Goal: Transaction & Acquisition: Purchase product/service

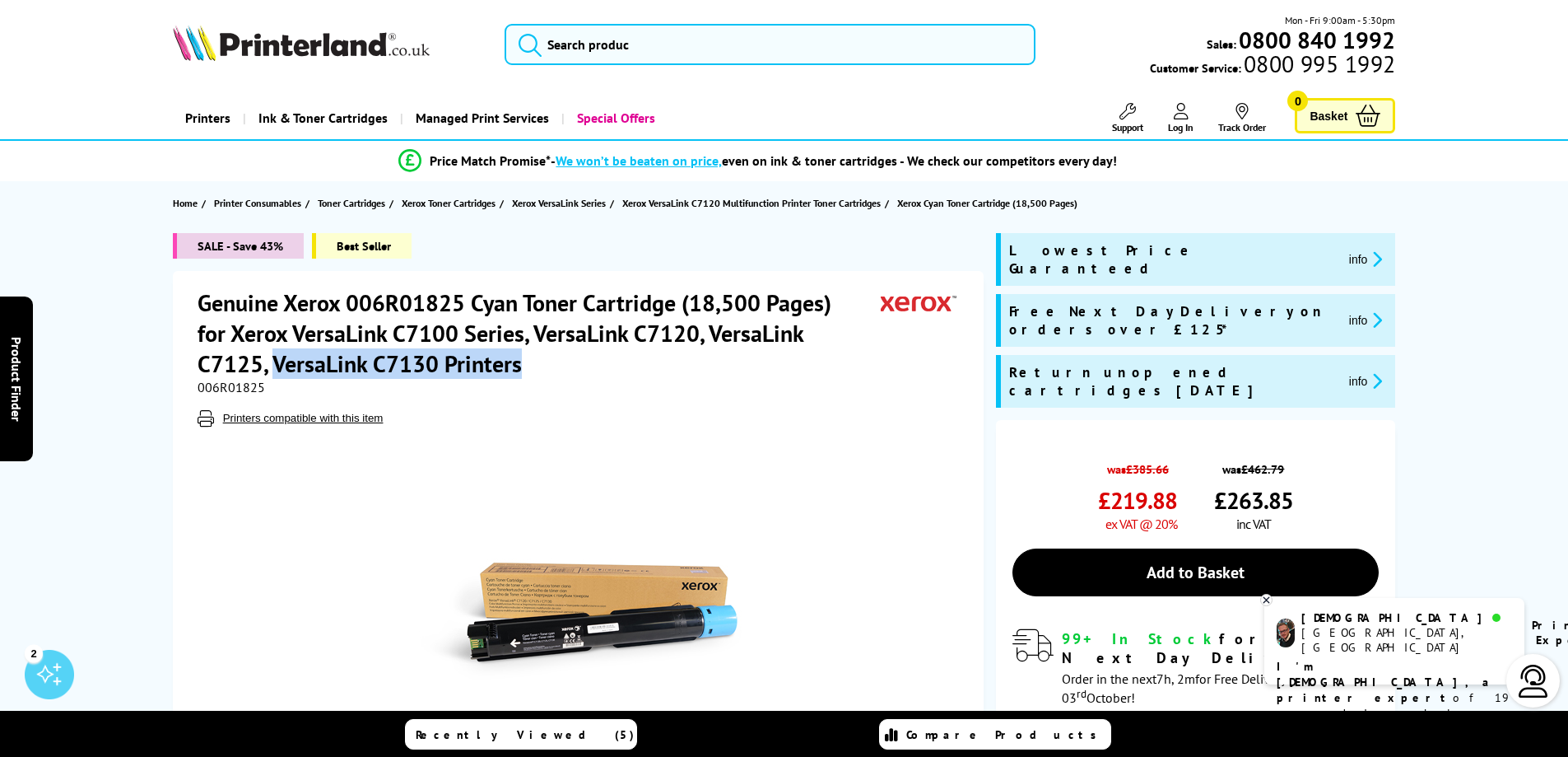
drag, startPoint x: 467, startPoint y: 365, endPoint x: 202, endPoint y: 350, distance: 265.4
click at [202, 350] on h1 "Genuine Xerox 006R01825 Cyan Toner Cartridge (18,500 Pages) for Xerox VersaLink…" at bounding box center [539, 332] width 683 height 91
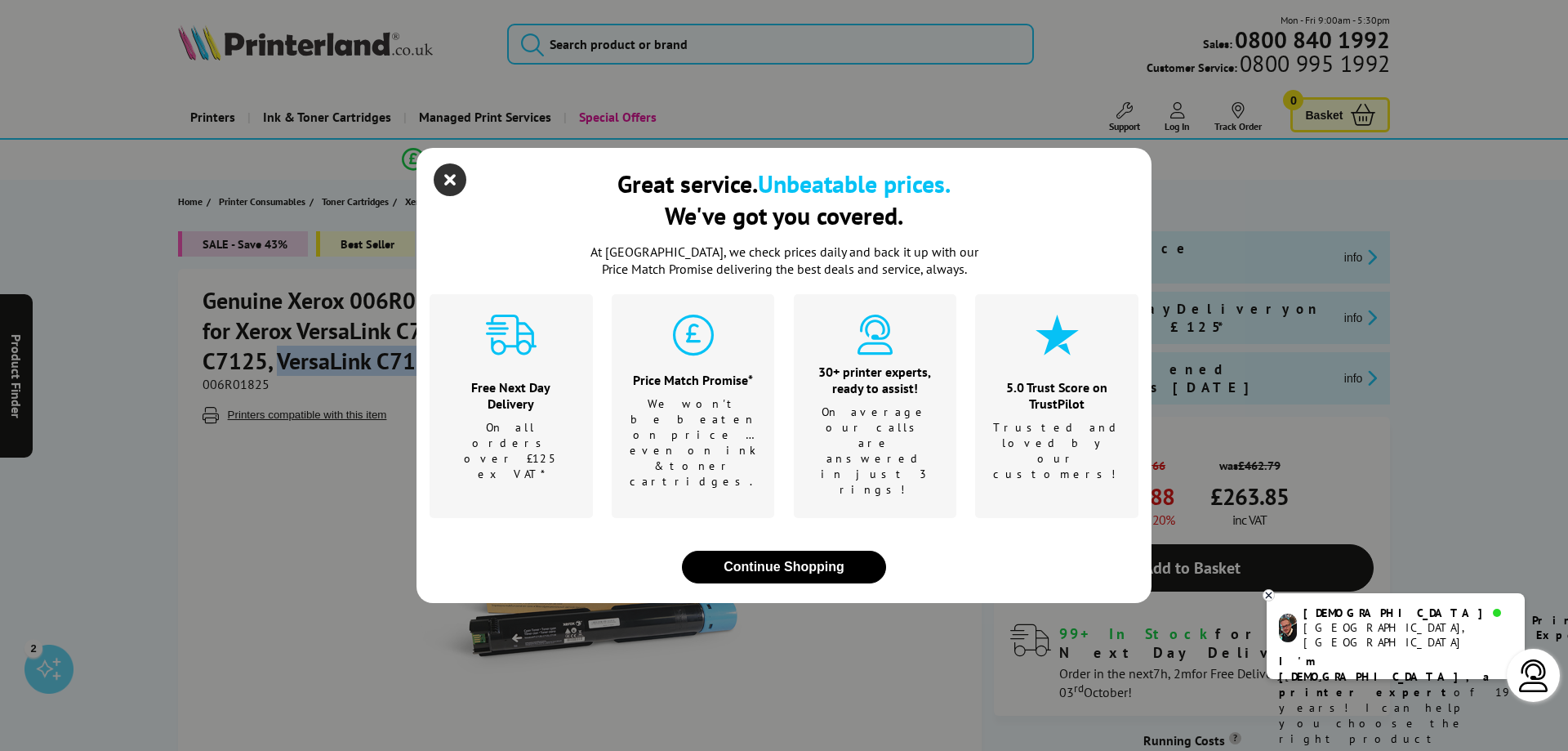
click at [450, 196] on icon "close modal" at bounding box center [450, 180] width 33 height 33
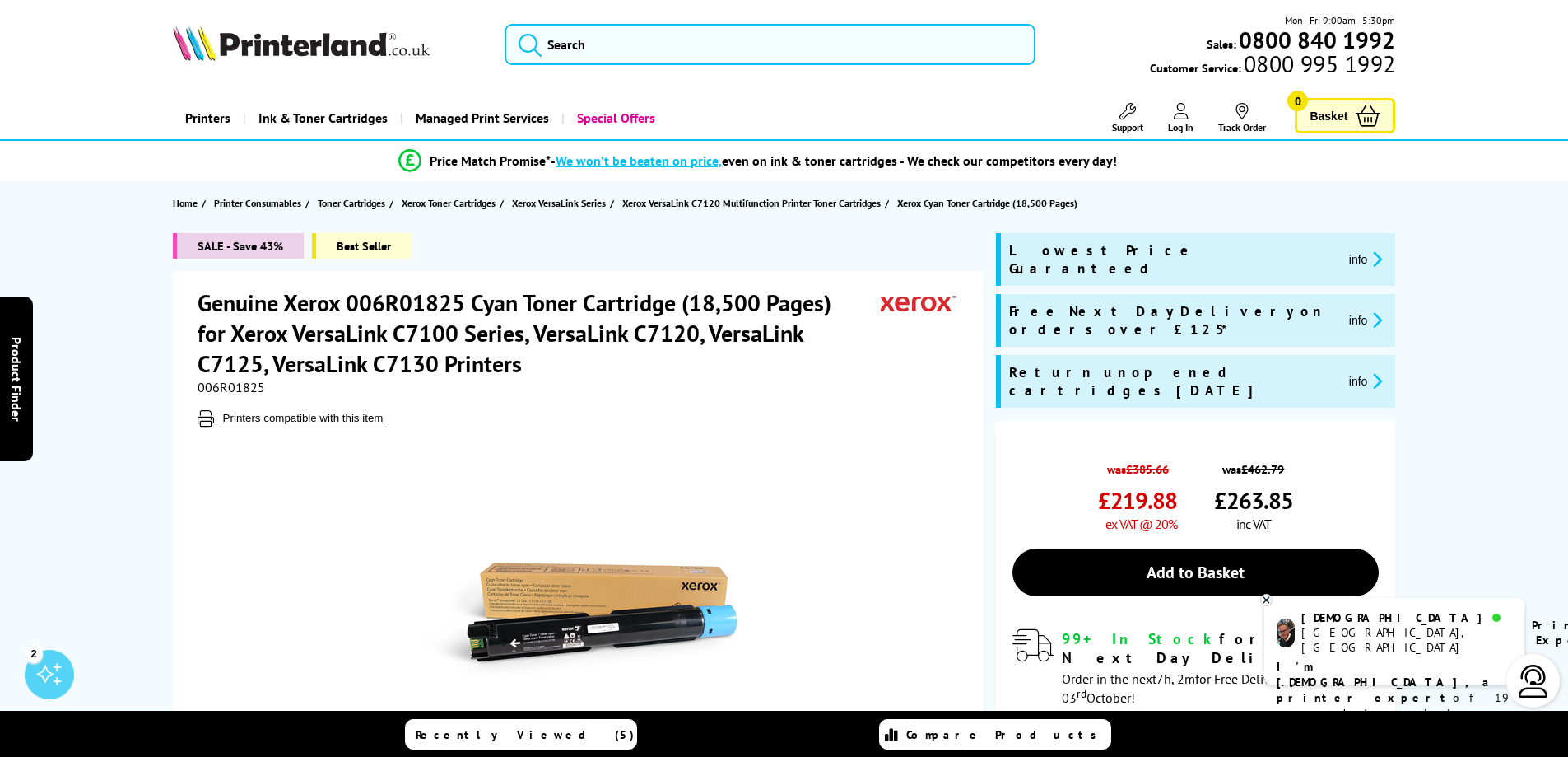
click at [378, 400] on div "Genuine Xerox 006R01825 Cyan Toner Cartridge (18,500 Pages) for Xerox VersaLink…" at bounding box center [580, 356] width 766 height 139
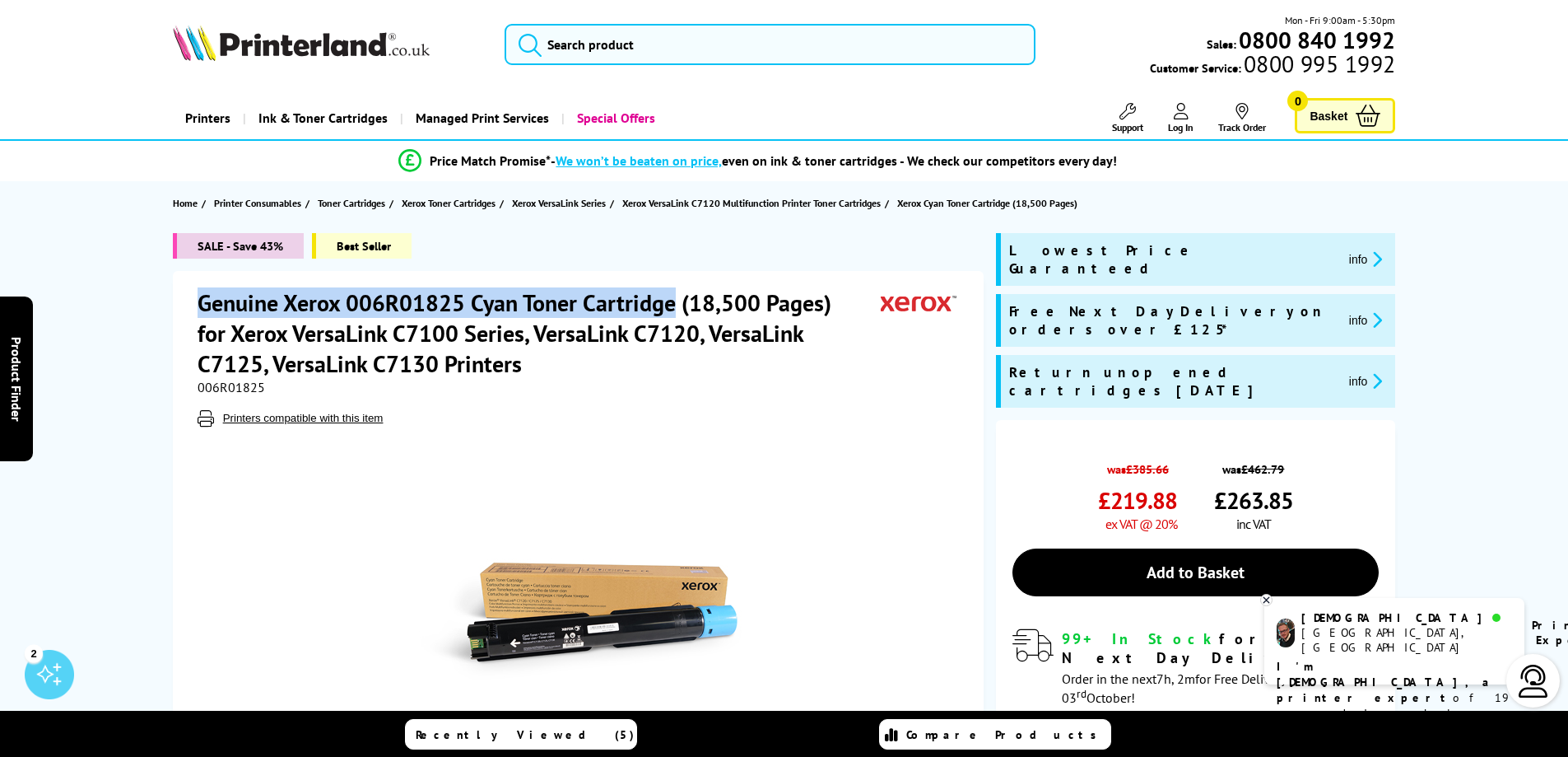
drag, startPoint x: 199, startPoint y: 302, endPoint x: 671, endPoint y: 315, distance: 472.2
click at [671, 315] on h1 "Genuine Xerox 006R01825 Cyan Toner Cartridge (18,500 Pages) for Xerox VersaLink…" at bounding box center [539, 332] width 683 height 91
copy h1 "Genuine Xerox 006R01825 Cyan Toner Cartridge"
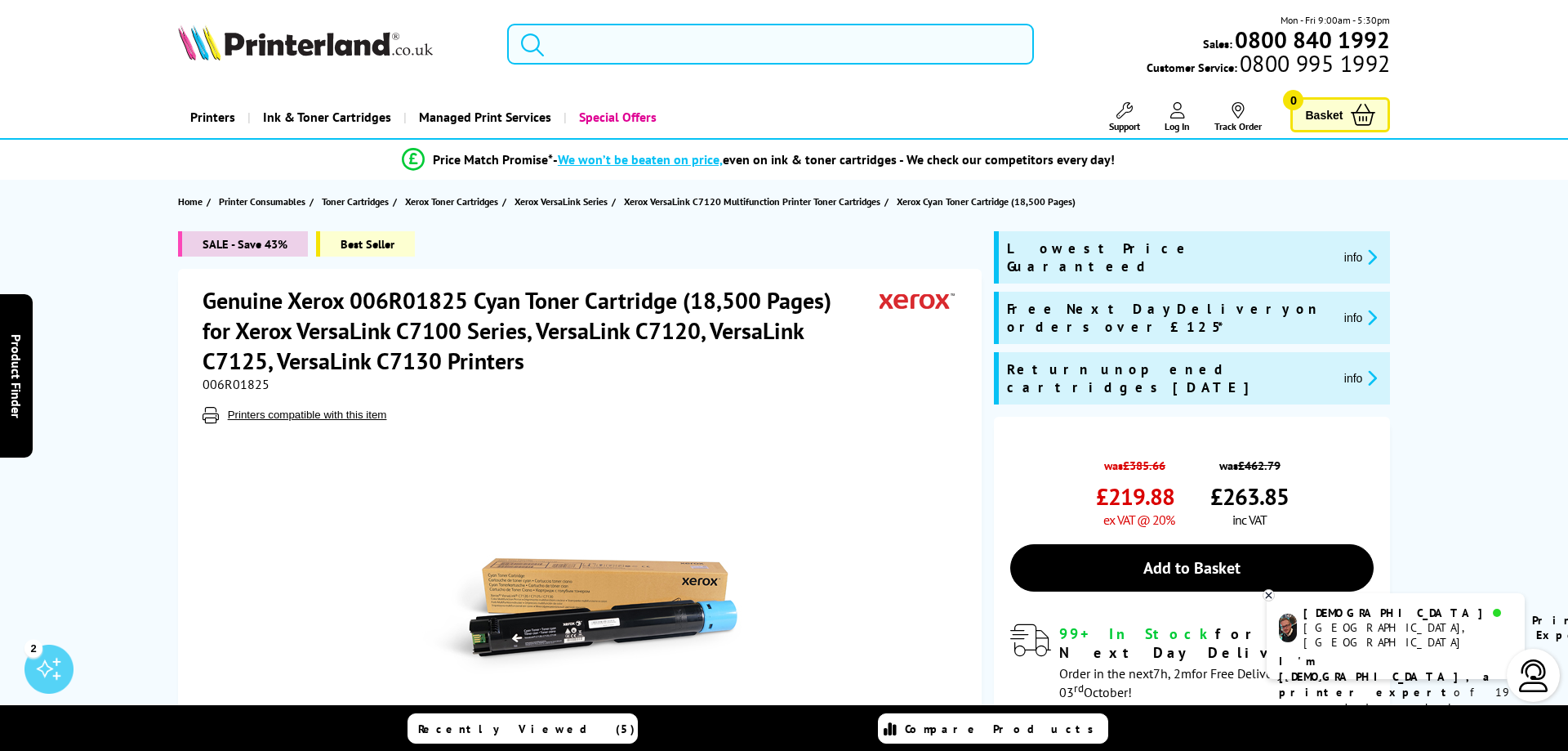
click at [629, 51] on input "search" at bounding box center [770, 44] width 526 height 41
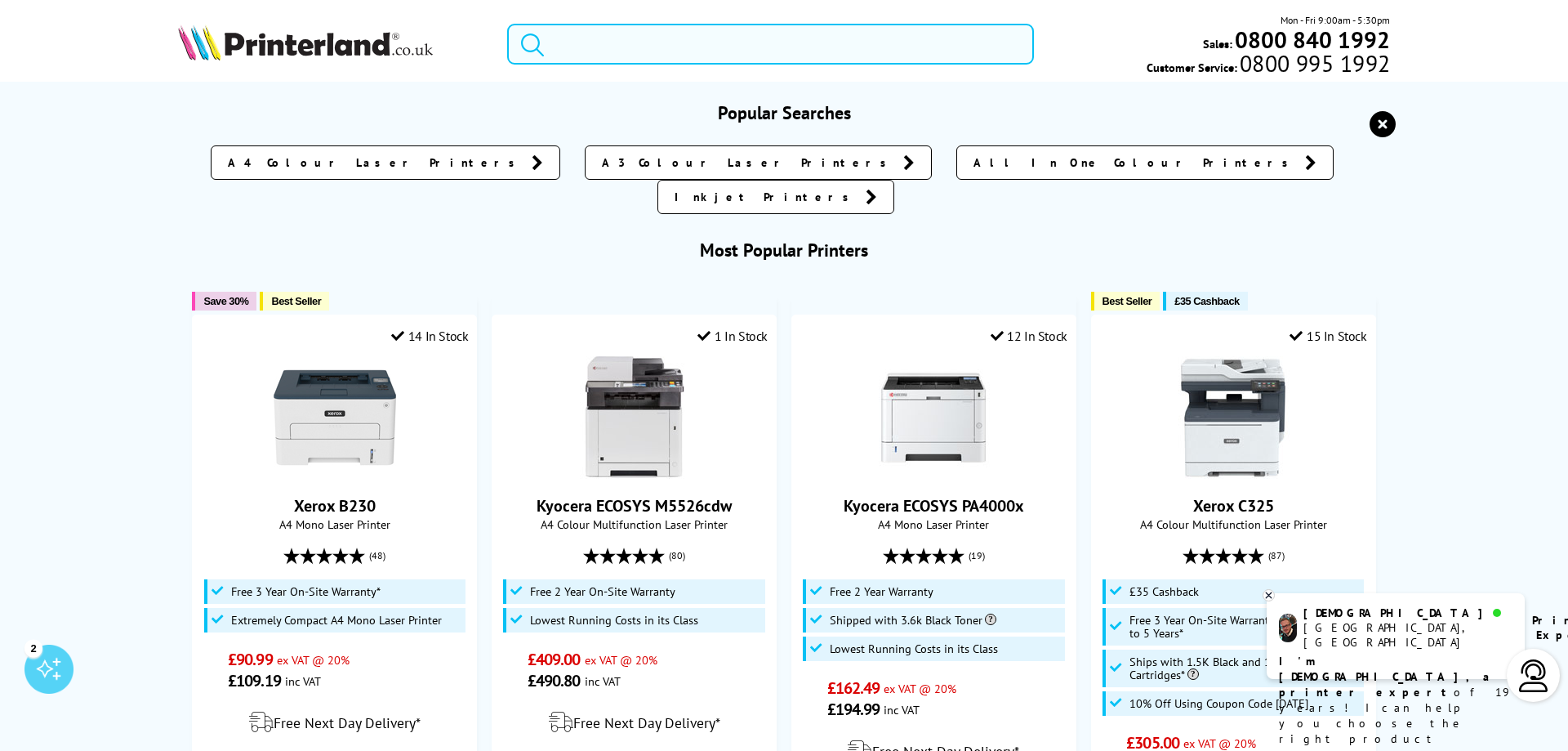
paste input "Genuine Xerox 006R01825 Cyan Toner Cartridge"
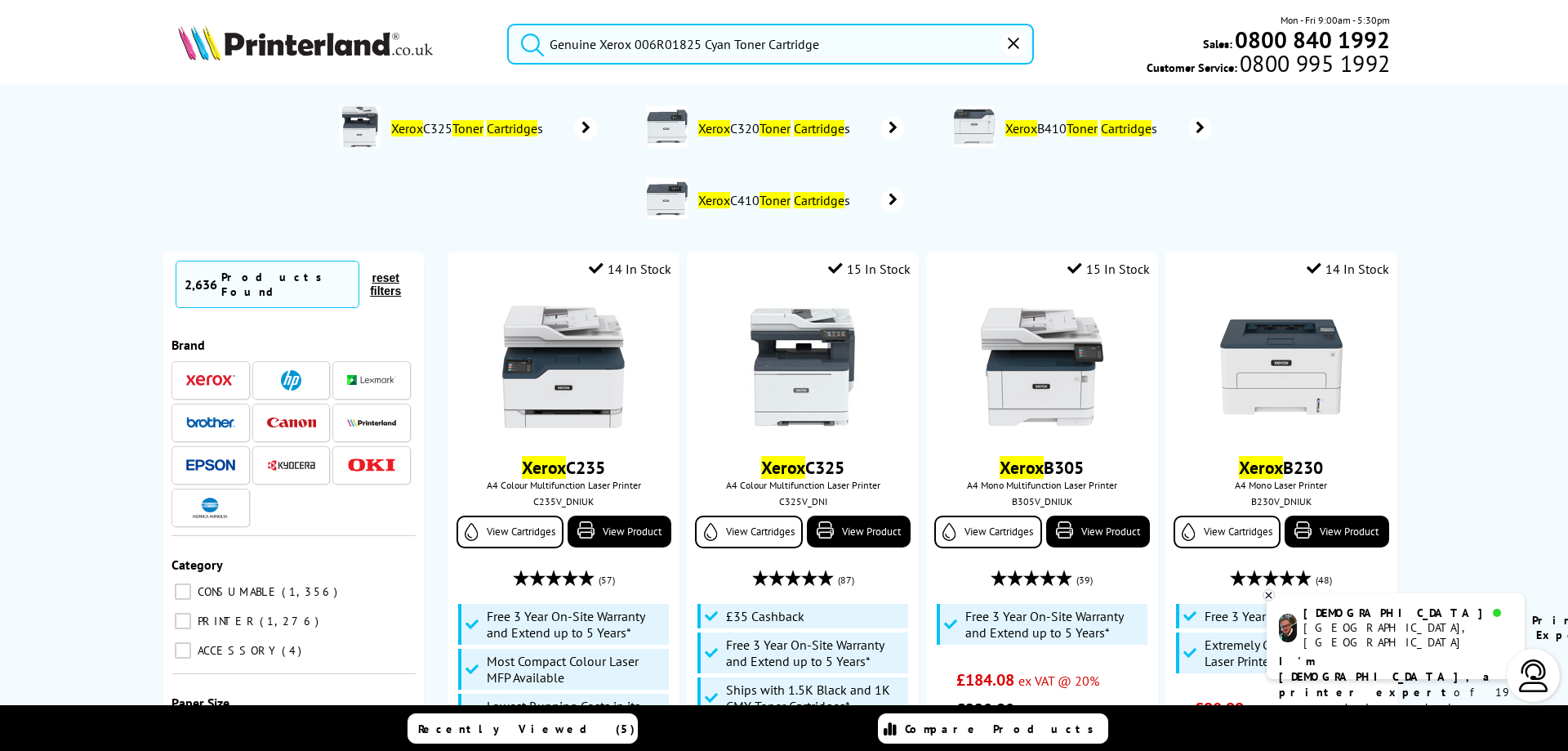
click at [508, 24] on button "submit" at bounding box center [528, 41] width 41 height 36
click at [837, 57] on input "Genuine Xerox 006R01825 Cyan Toner Cartridge" at bounding box center [770, 44] width 526 height 41
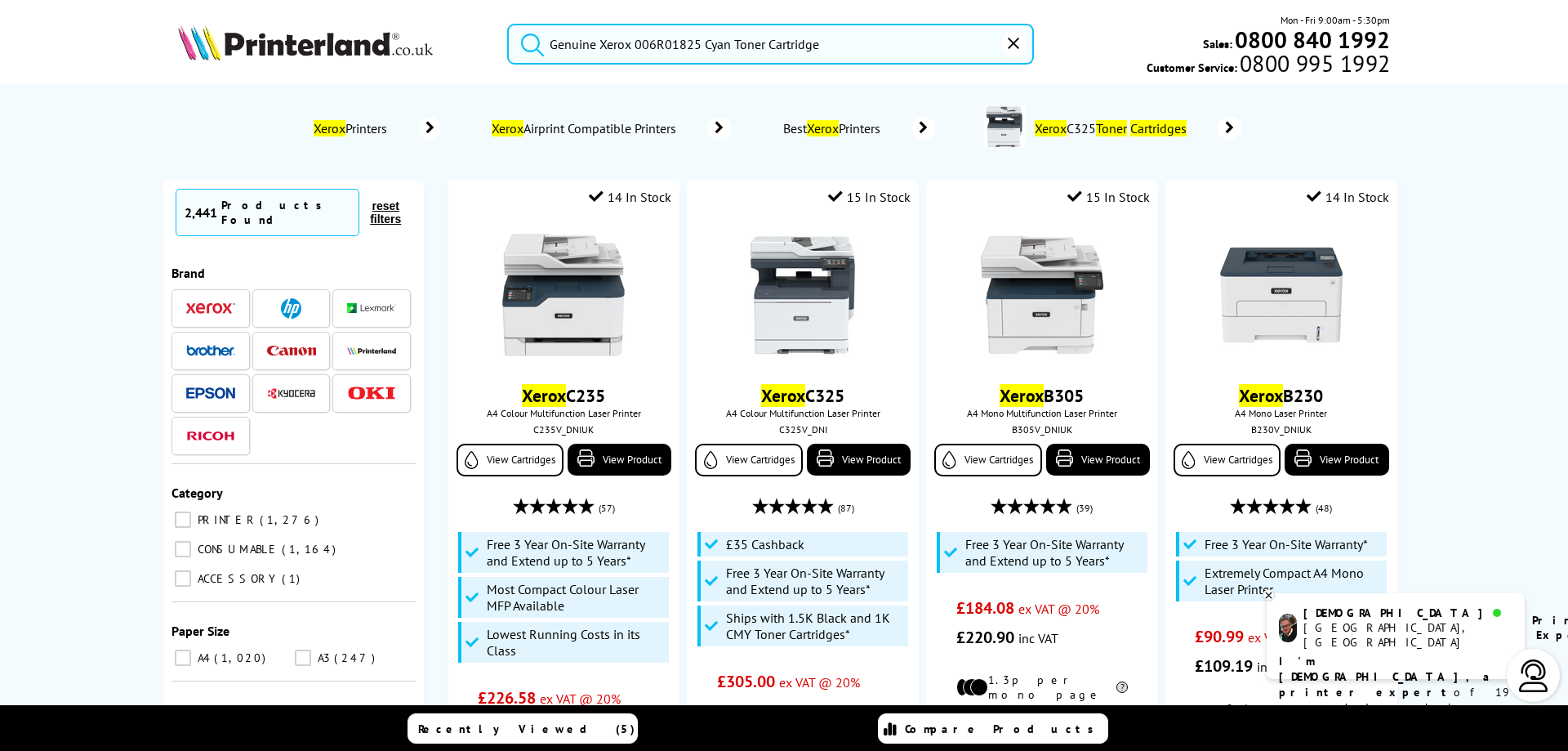
click at [508, 24] on button "submit" at bounding box center [528, 41] width 41 height 36
click at [836, 51] on input "Genuine Xerox 006R01825 Cyan Toner Cartridge" at bounding box center [770, 44] width 526 height 41
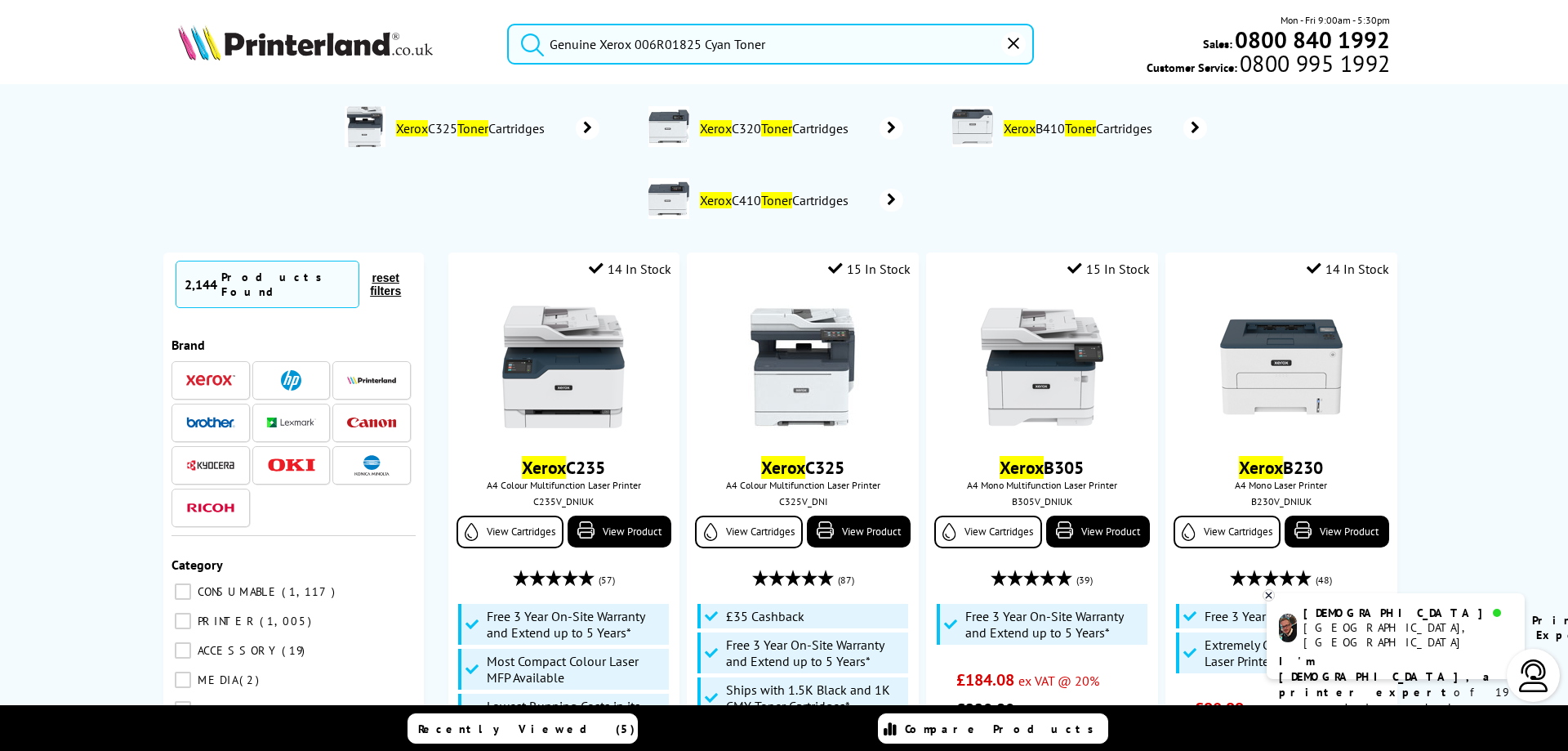
click at [508, 24] on button "submit" at bounding box center [528, 41] width 41 height 36
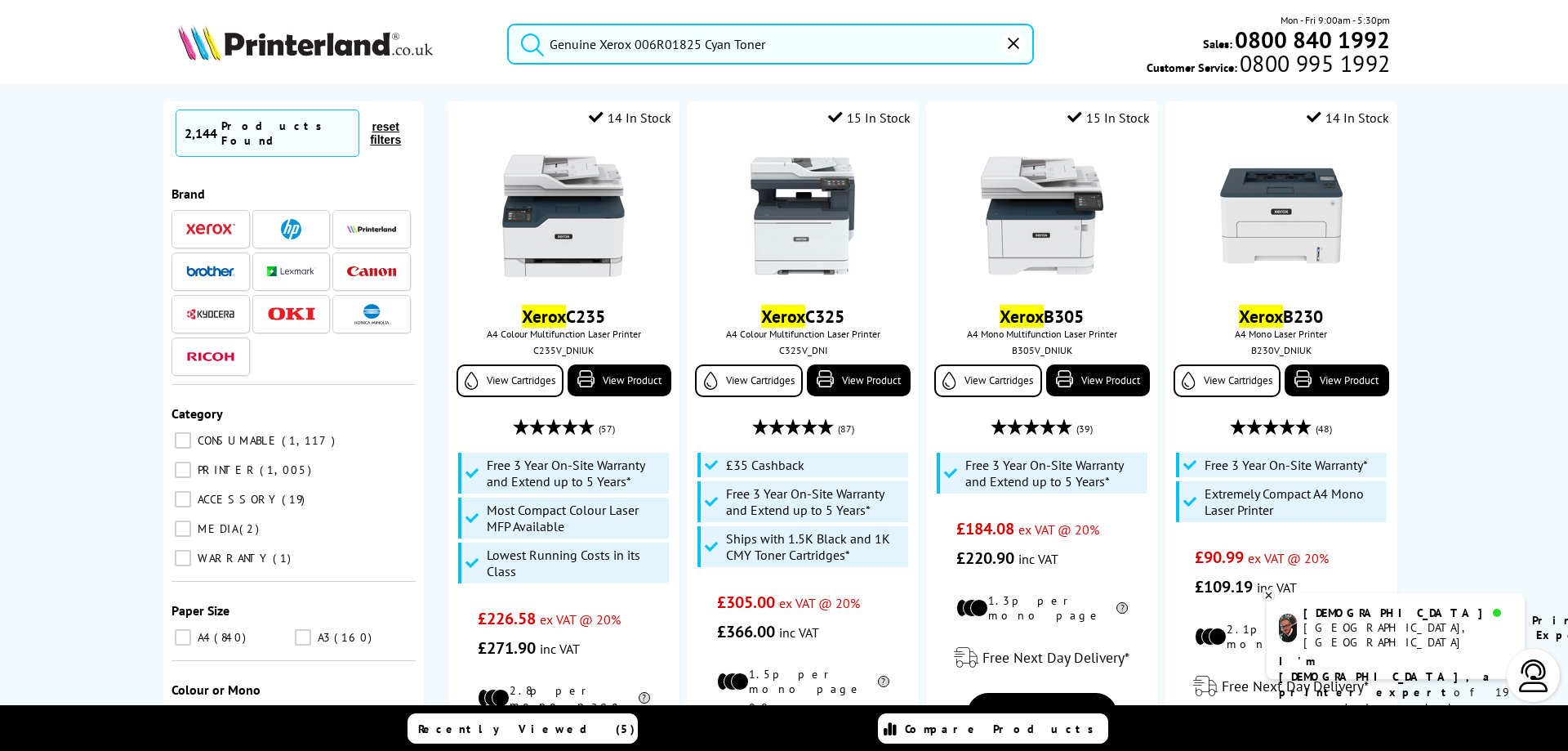
scroll to position [163, 0]
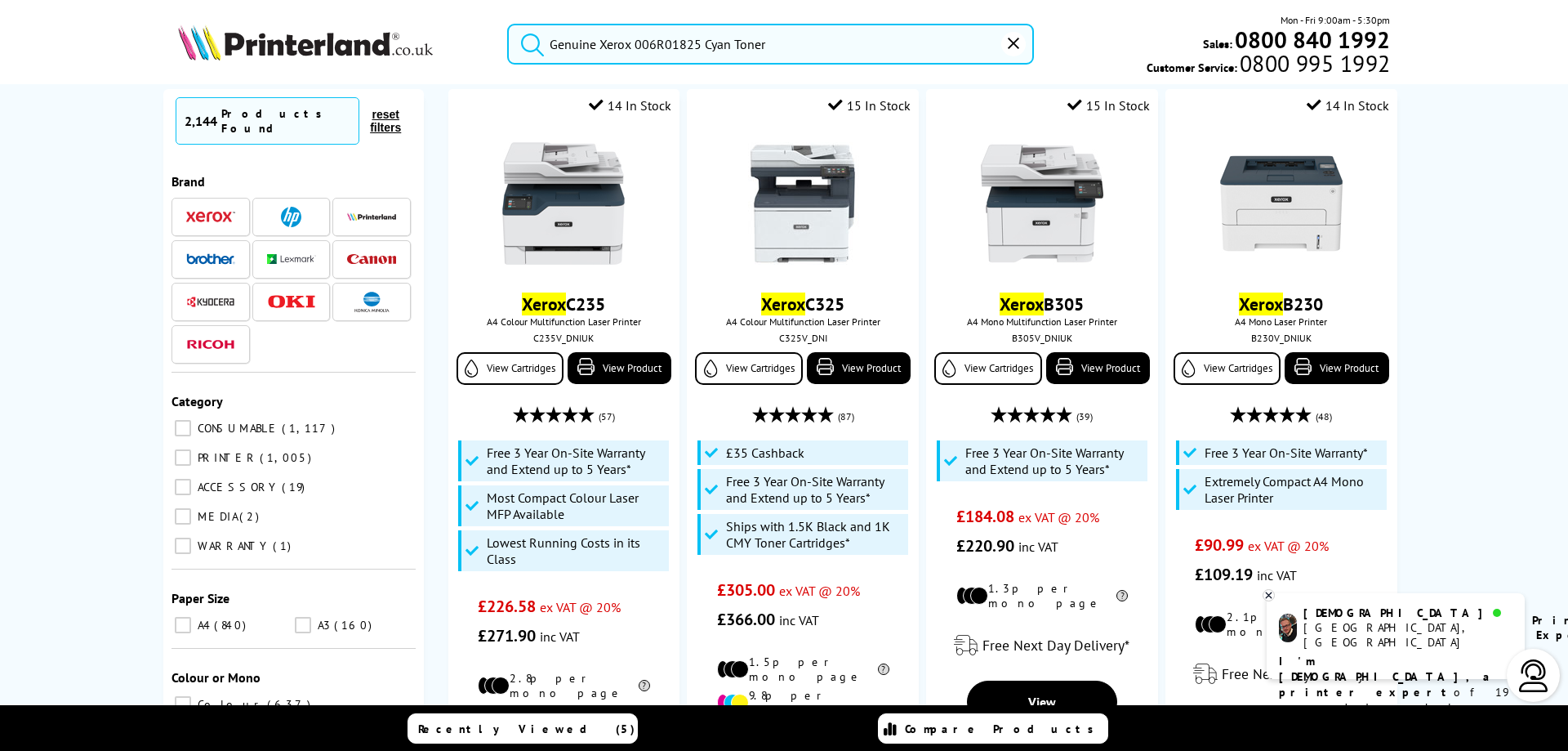
click at [192, 211] on img at bounding box center [211, 216] width 49 height 12
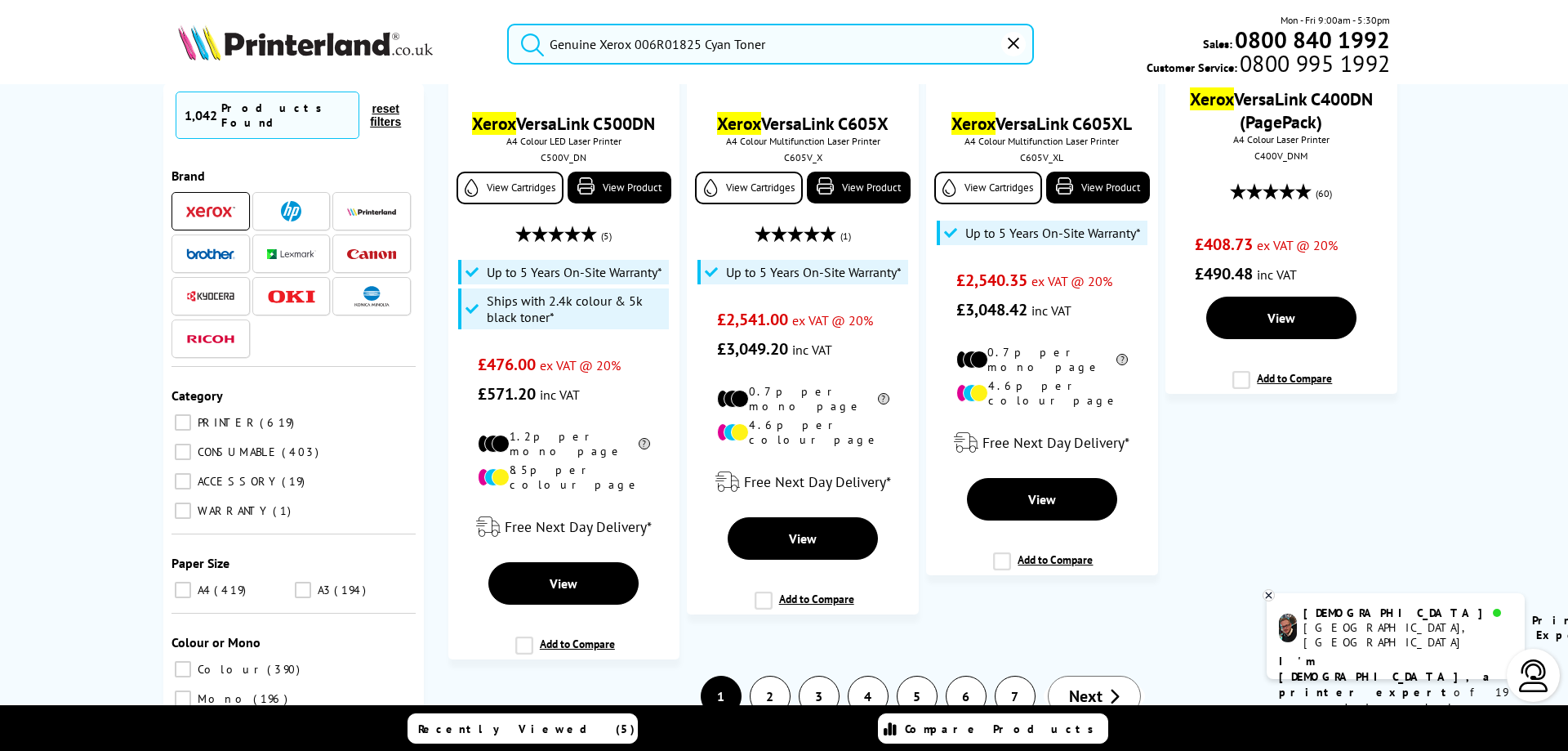
scroll to position [3468, 0]
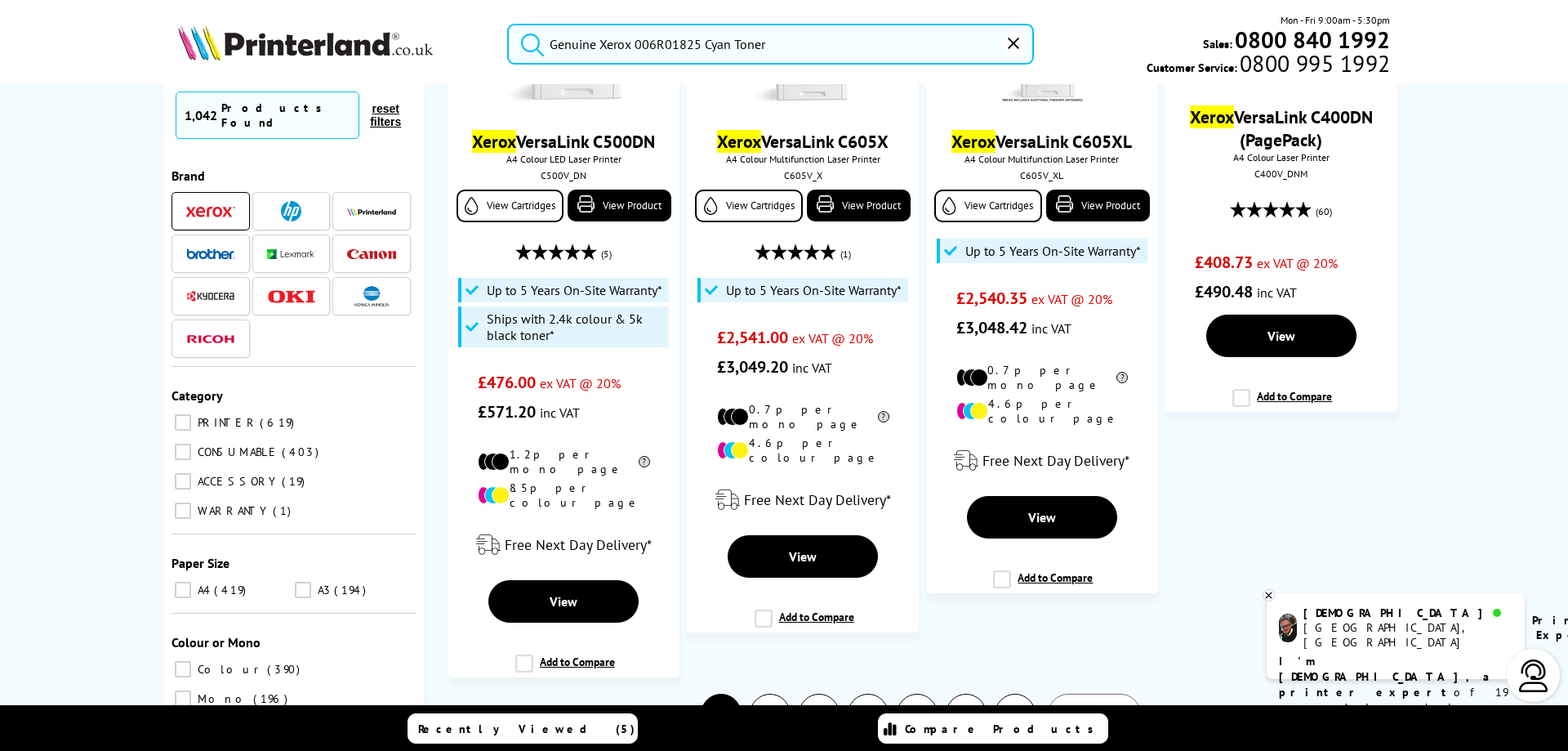
click at [1054, 694] on link "Next" at bounding box center [1095, 714] width 93 height 41
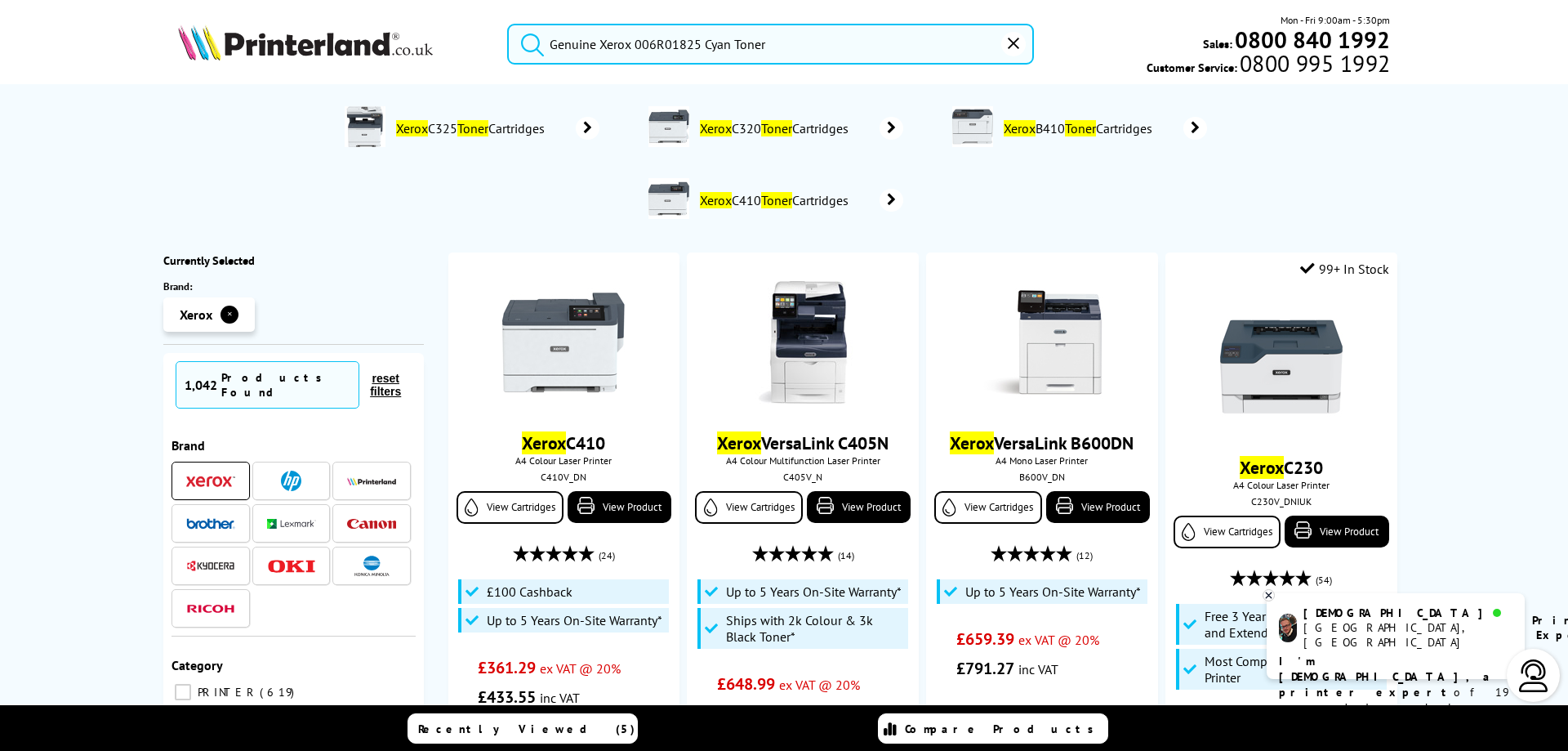
drag, startPoint x: 772, startPoint y: 44, endPoint x: 539, endPoint y: 44, distance: 233.0
click at [539, 44] on form "Genuine Xerox 006R01825 Cyan Toner" at bounding box center [770, 44] width 526 height 41
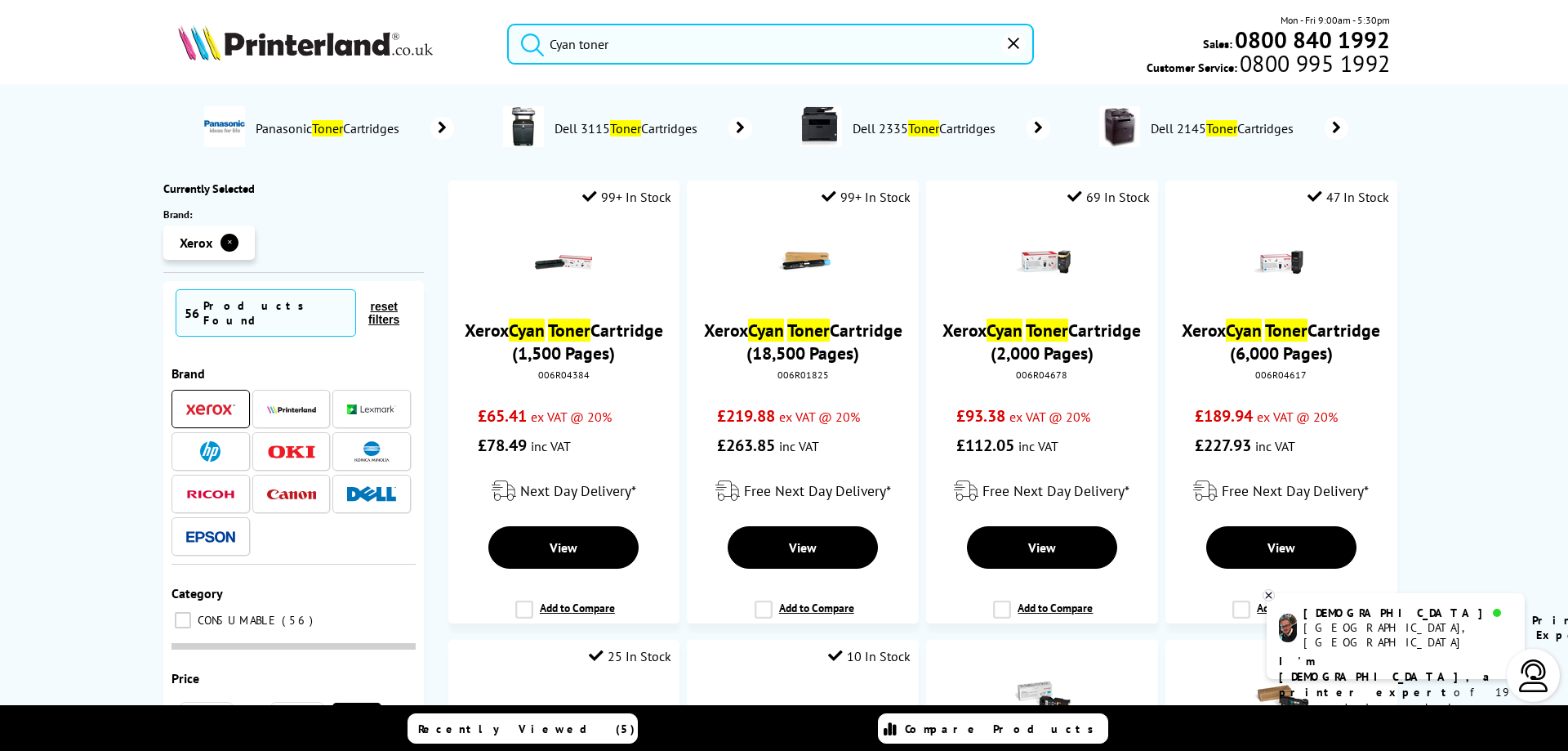
type input "Cyan toner"
click at [508, 24] on button "submit" at bounding box center [528, 41] width 41 height 36
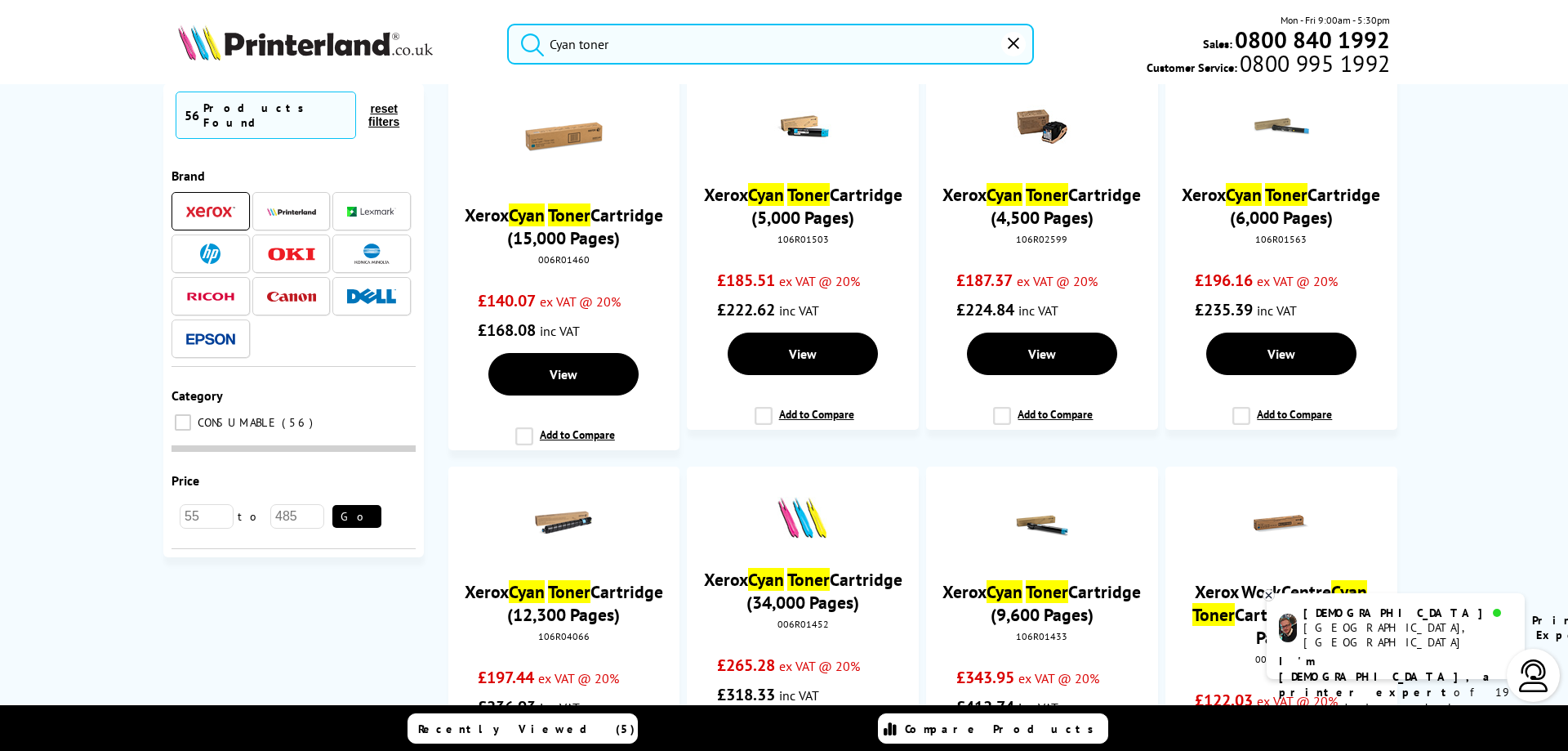
scroll to position [1090, 0]
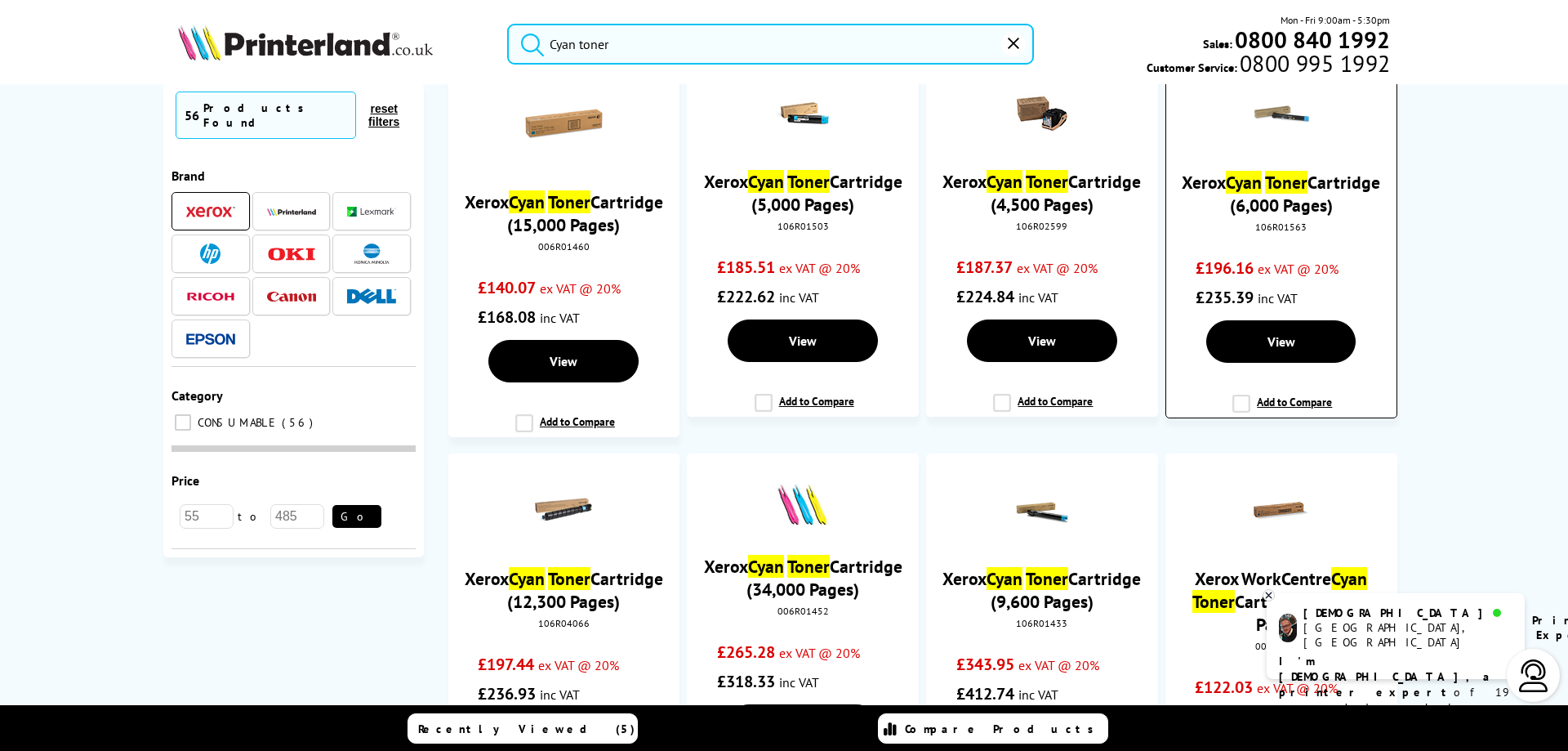
click at [1332, 216] on link "Xerox Cyan Toner Cartridge (6,000 Pages)" at bounding box center [1281, 193] width 199 height 46
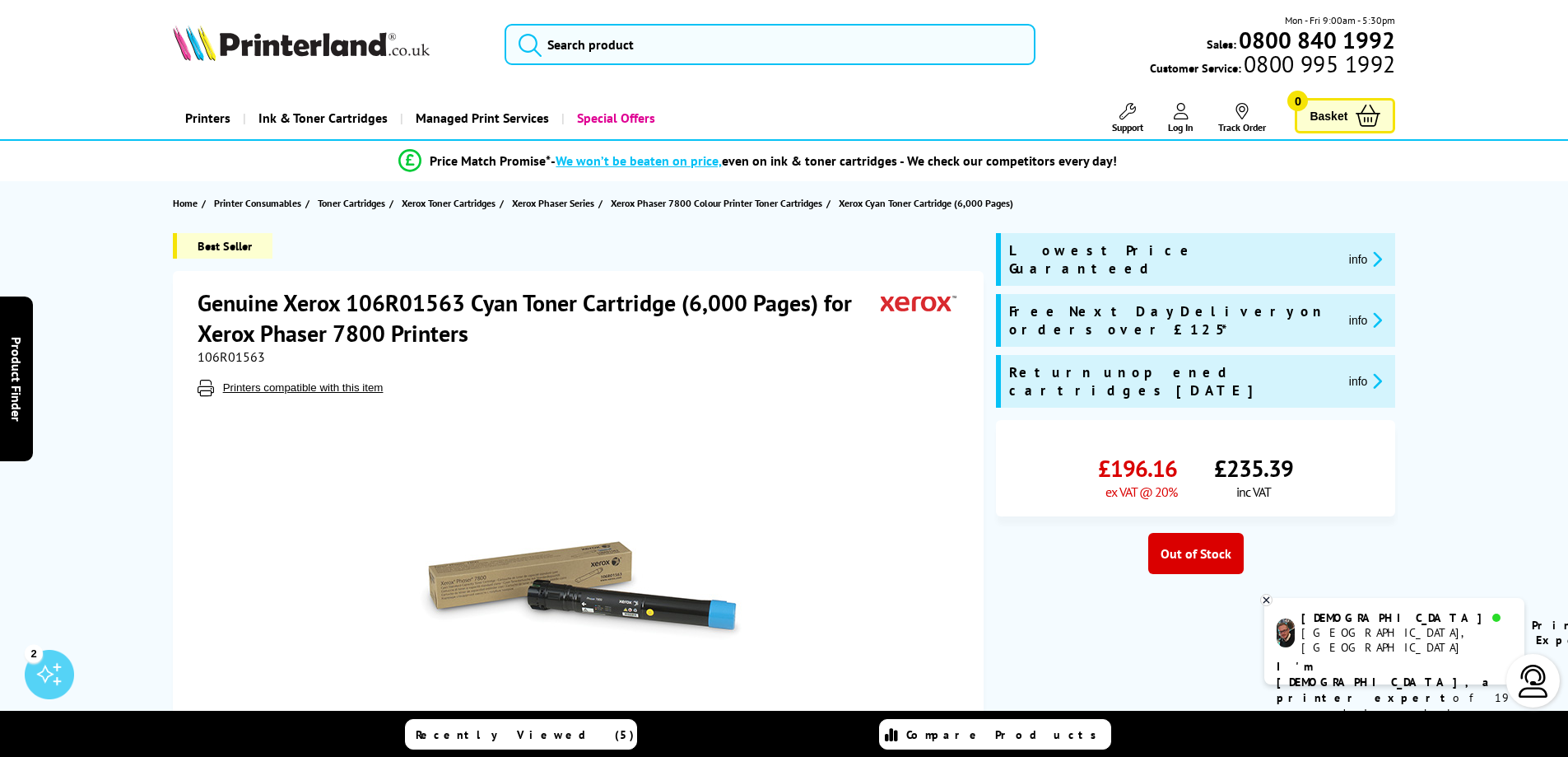
click at [1269, 596] on icon at bounding box center [1266, 599] width 11 height 12
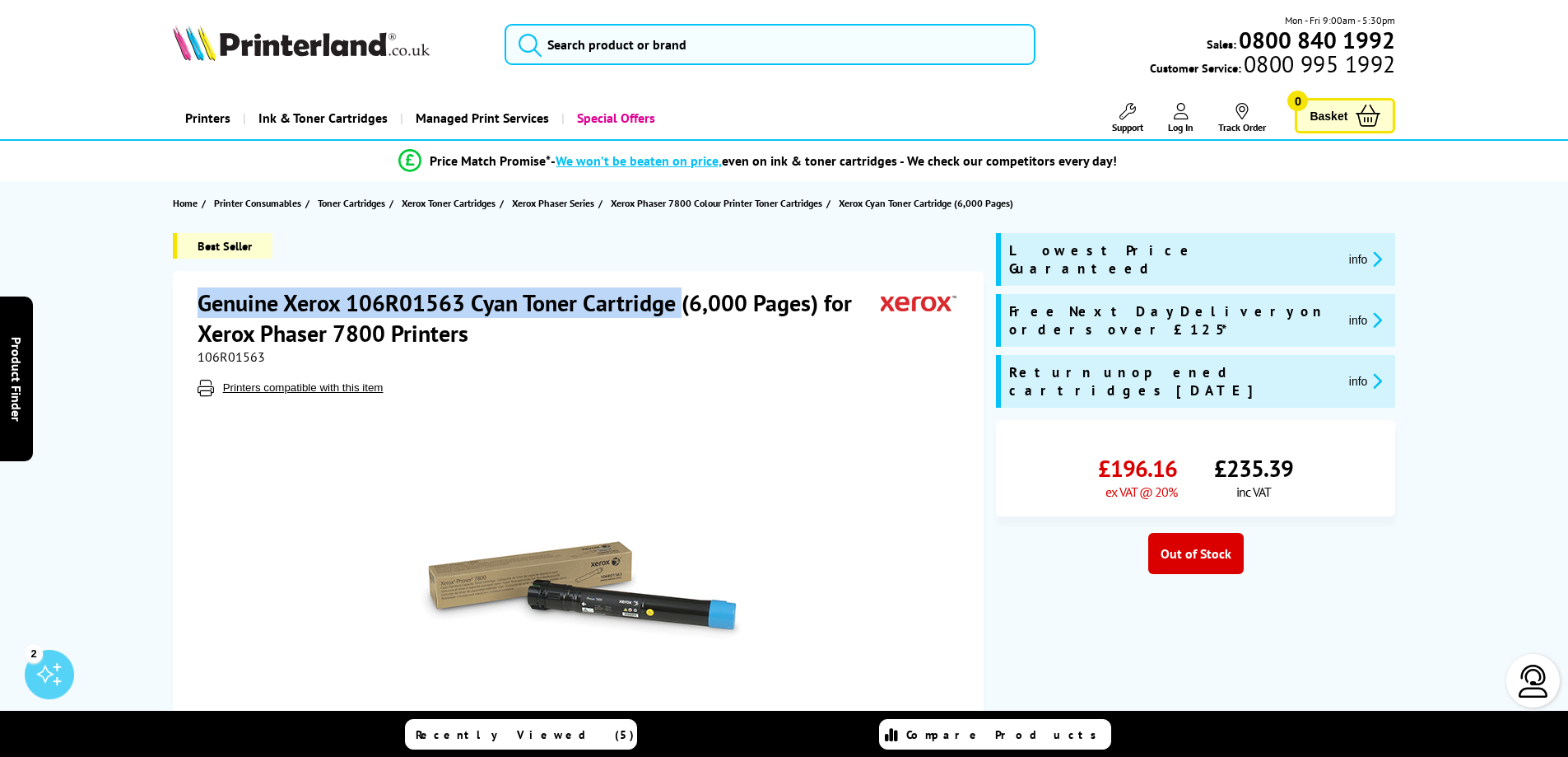
drag, startPoint x: 197, startPoint y: 302, endPoint x: 678, endPoint y: 297, distance: 481.0
click at [678, 297] on h1 "Genuine Xerox 106R01563 Cyan Toner Cartridge (6,000 Pages) for Xerox Phaser 780…" at bounding box center [539, 317] width 683 height 61
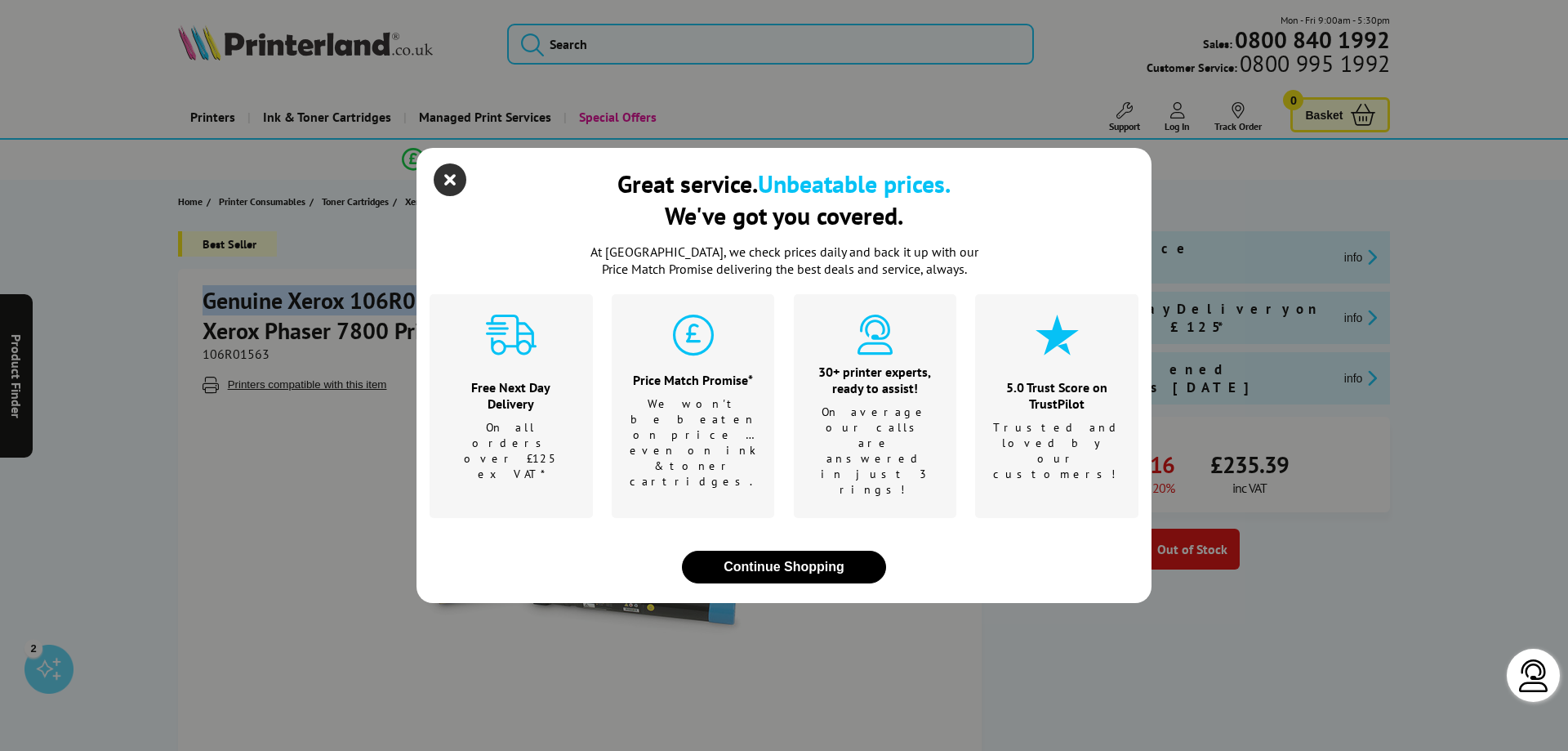
click at [450, 196] on icon "close modal" at bounding box center [450, 180] width 33 height 33
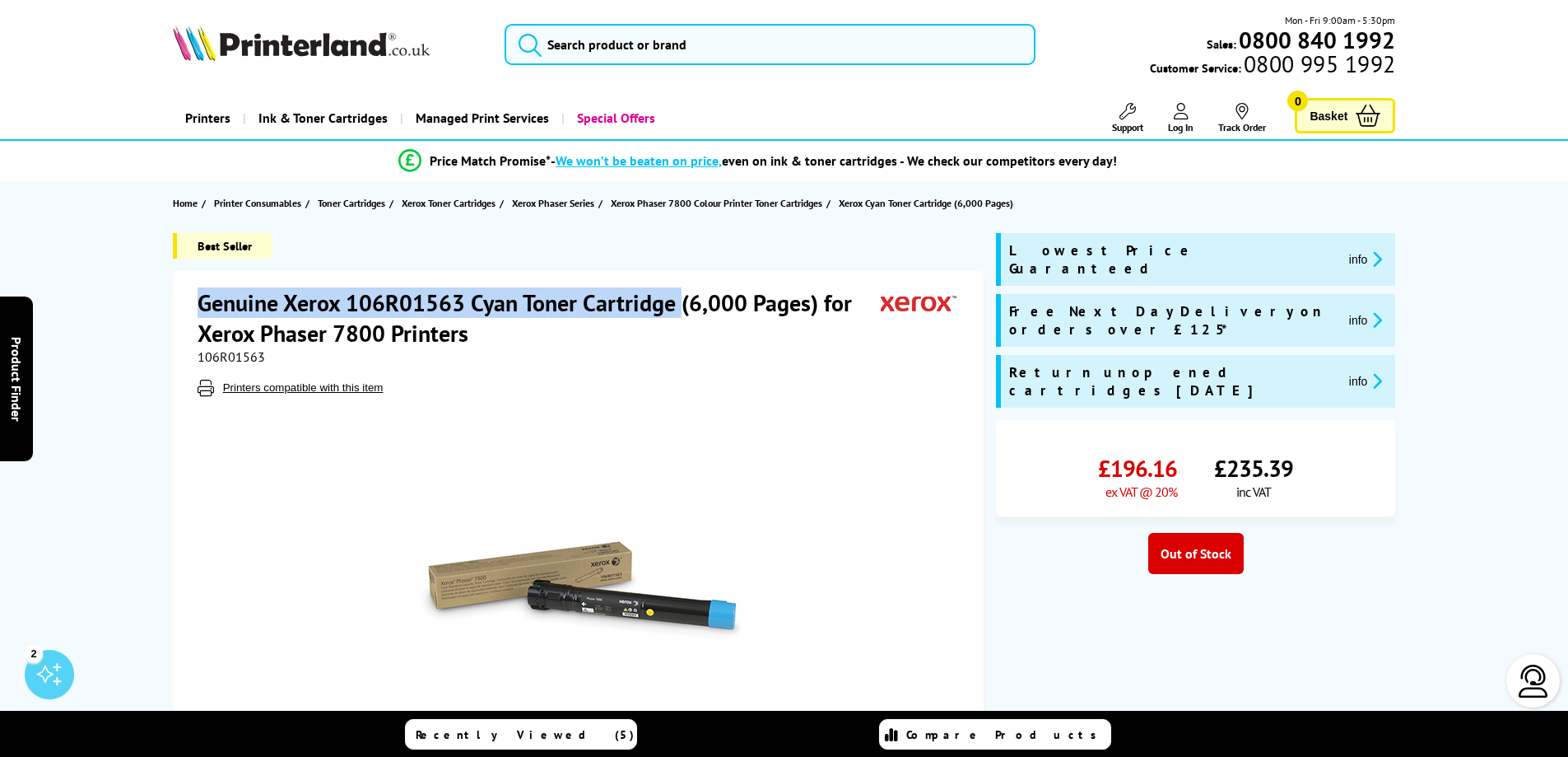
copy h1 "Genuine Xerox 106R01563 Cyan Toner Cartridge"
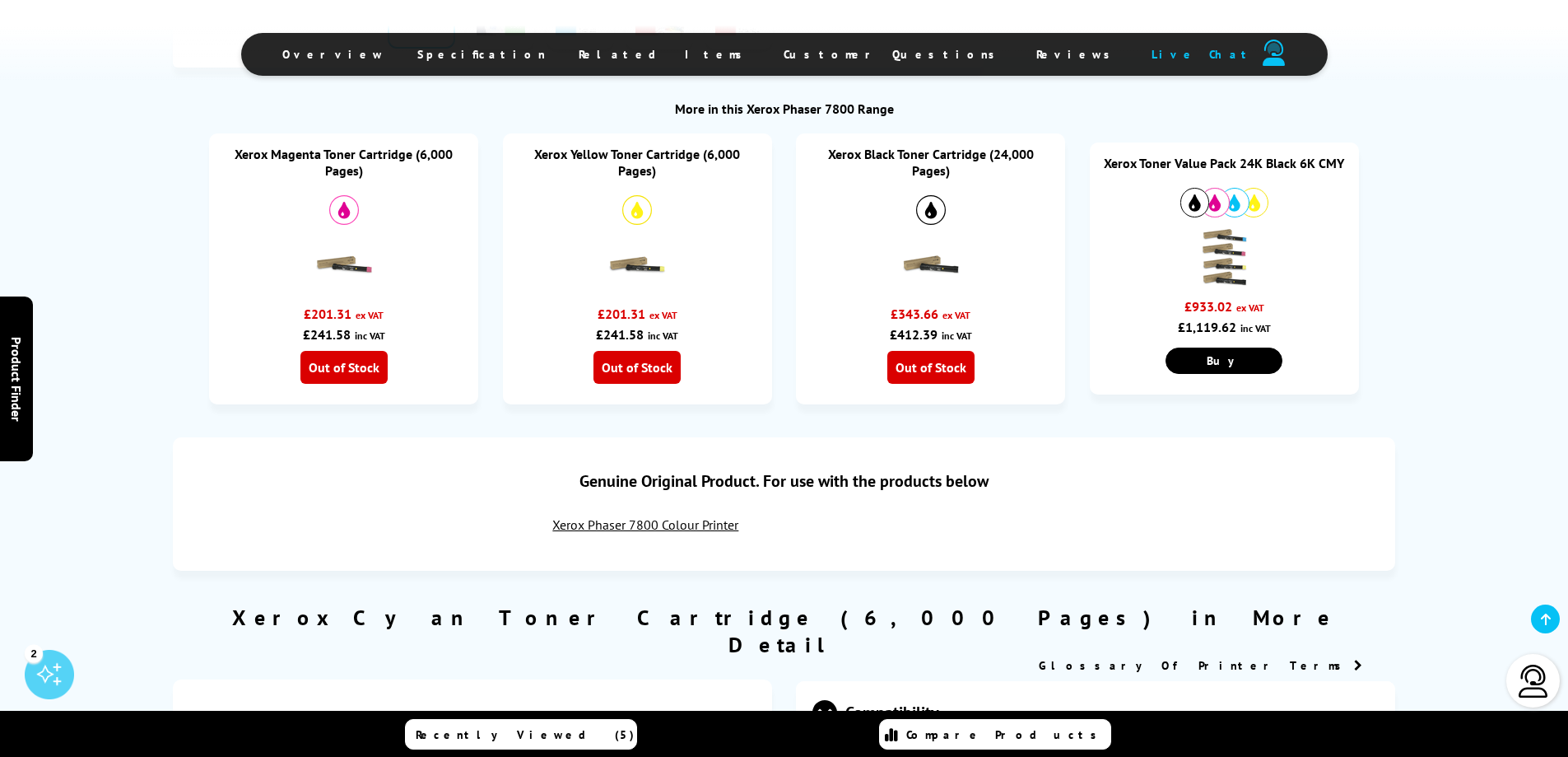
scroll to position [659, 0]
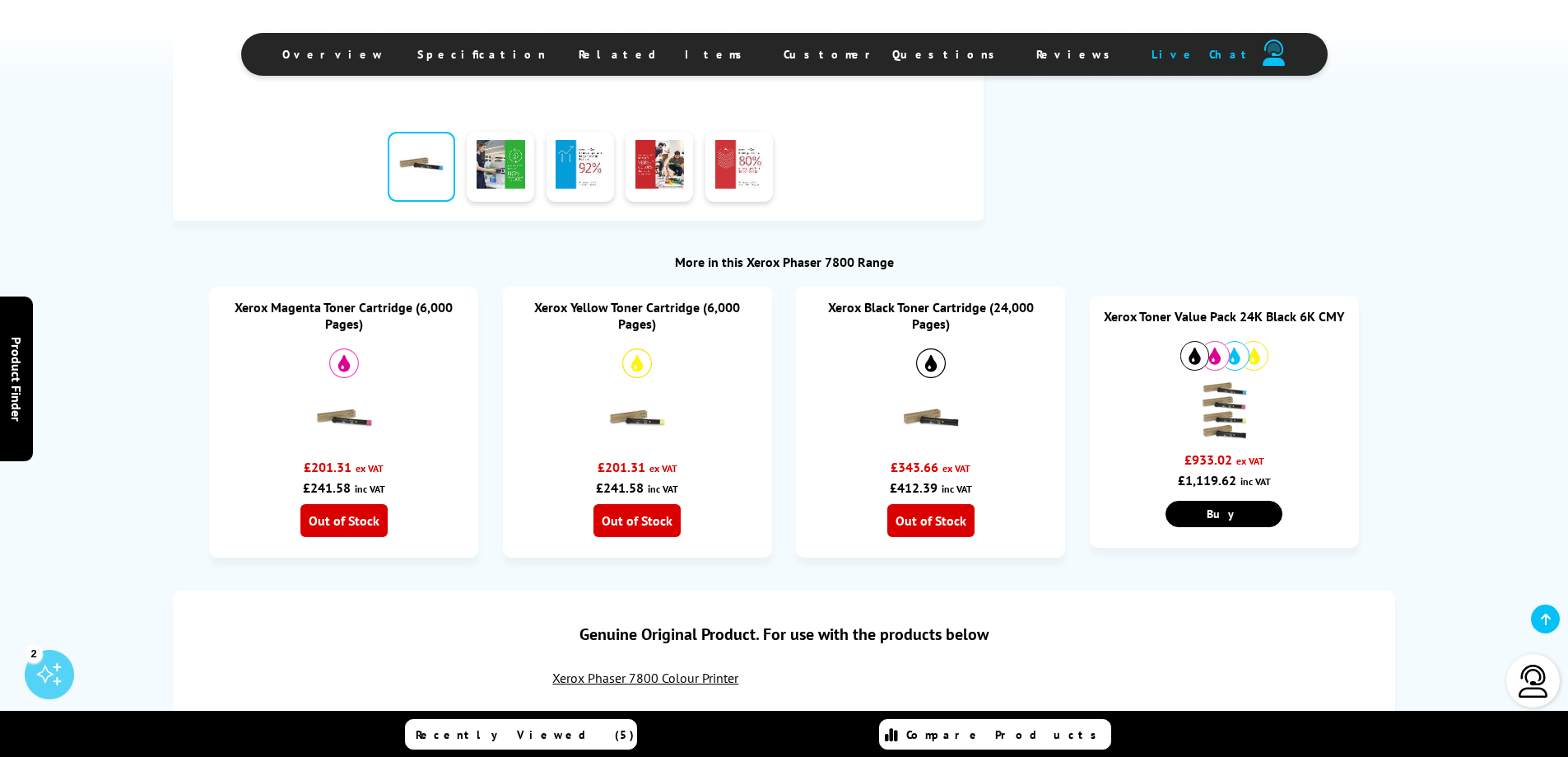
click at [1253, 377] on div "Xerox Toner Value Pack 24K Black 6K CMY £933.02 ex VAT £1,119.62 inc VAT Buy" at bounding box center [1224, 421] width 269 height 252
click at [1306, 320] on link "Xerox Toner Value Pack 24K Black 6K CMY" at bounding box center [1223, 316] width 240 height 17
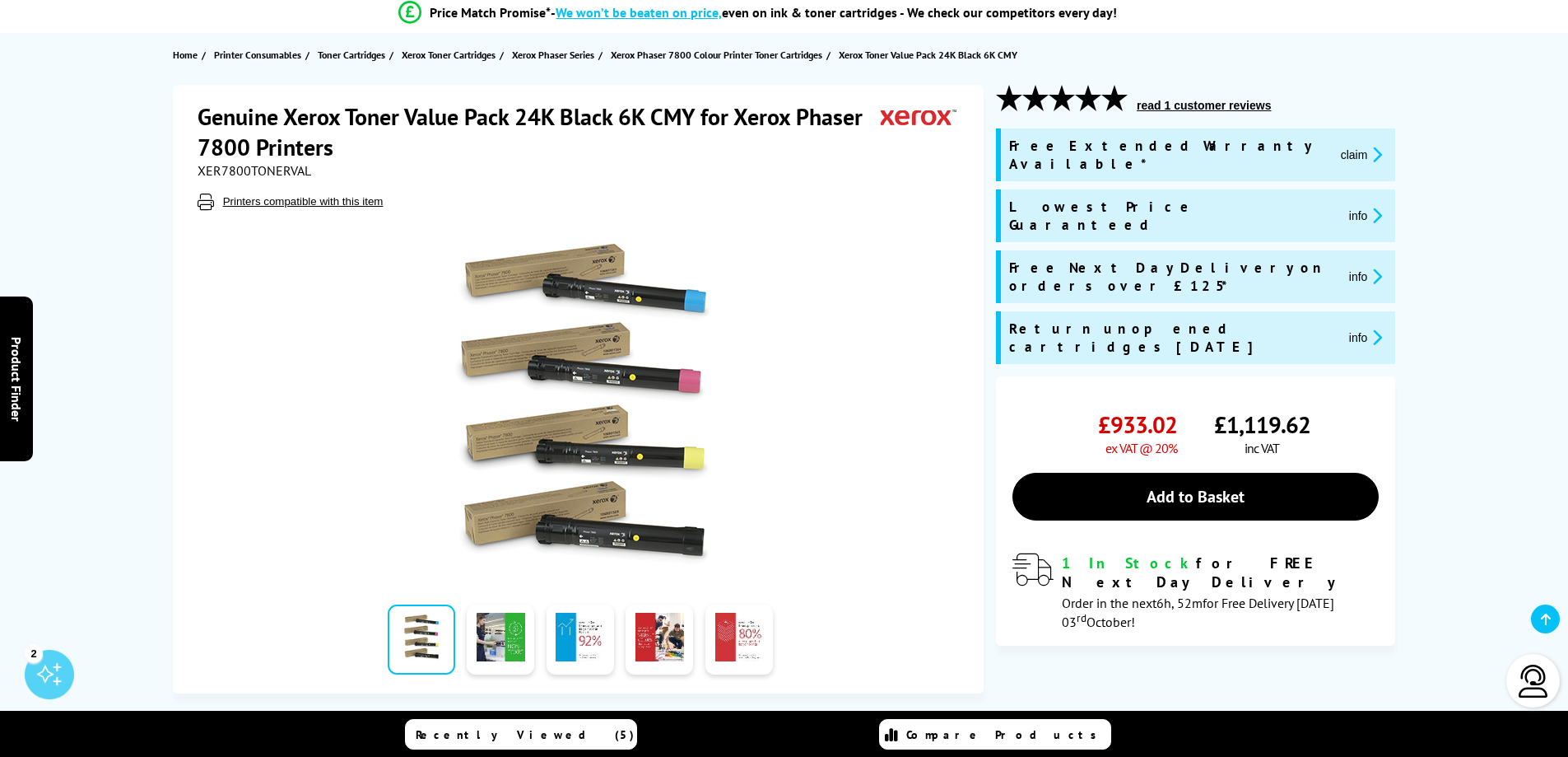
scroll to position [165, 0]
